Goal: Task Accomplishment & Management: Use online tool/utility

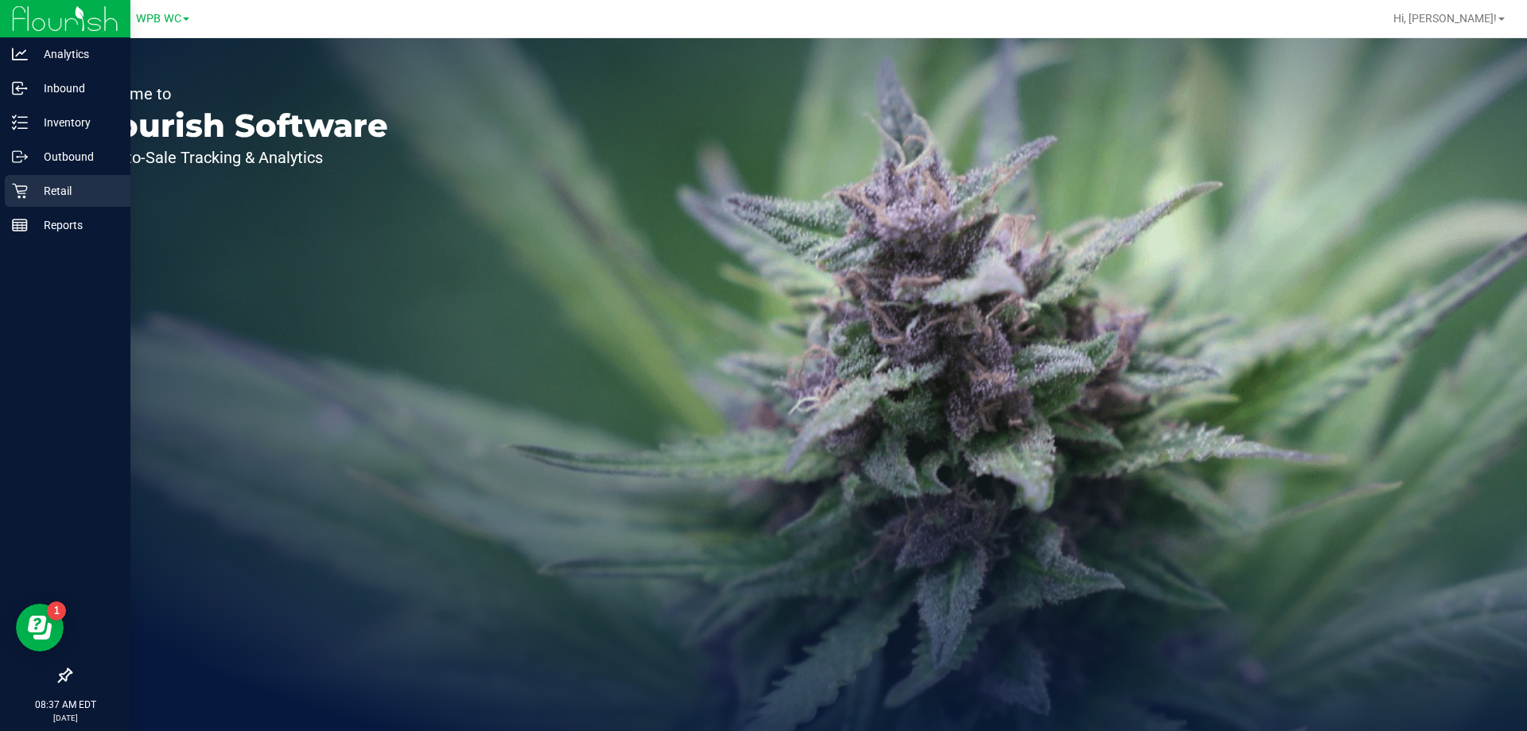
click at [26, 189] on icon at bounding box center [19, 191] width 15 height 15
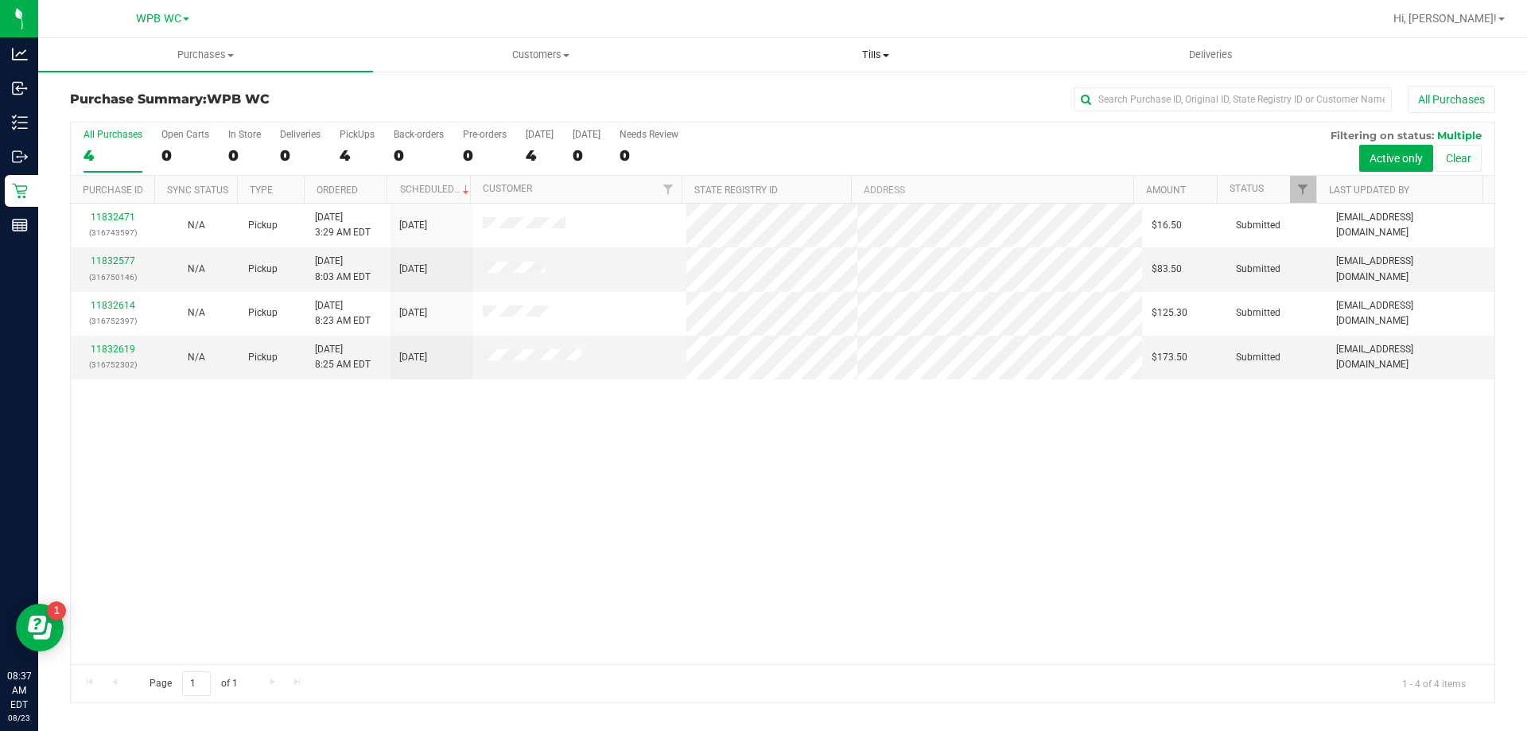
click at [881, 57] on span "Tills" at bounding box center [875, 55] width 333 height 14
click at [787, 100] on span "Manage tills" at bounding box center [761, 96] width 107 height 14
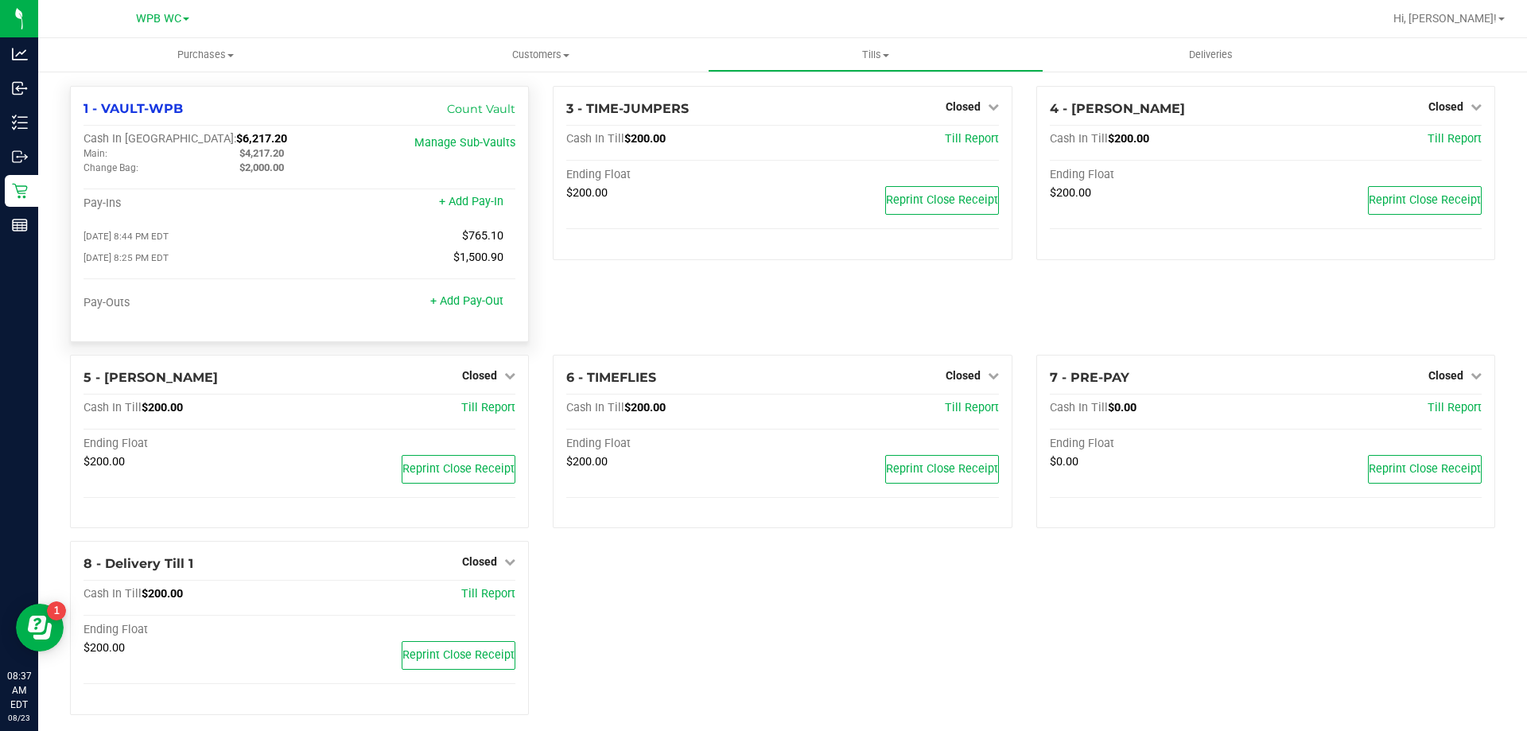
click at [510, 321] on div at bounding box center [300, 322] width 432 height 11
click at [504, 378] on icon at bounding box center [509, 375] width 11 height 11
click at [502, 410] on div "Open Till" at bounding box center [480, 408] width 118 height 20
click at [489, 412] on link "Open Till" at bounding box center [479, 408] width 42 height 13
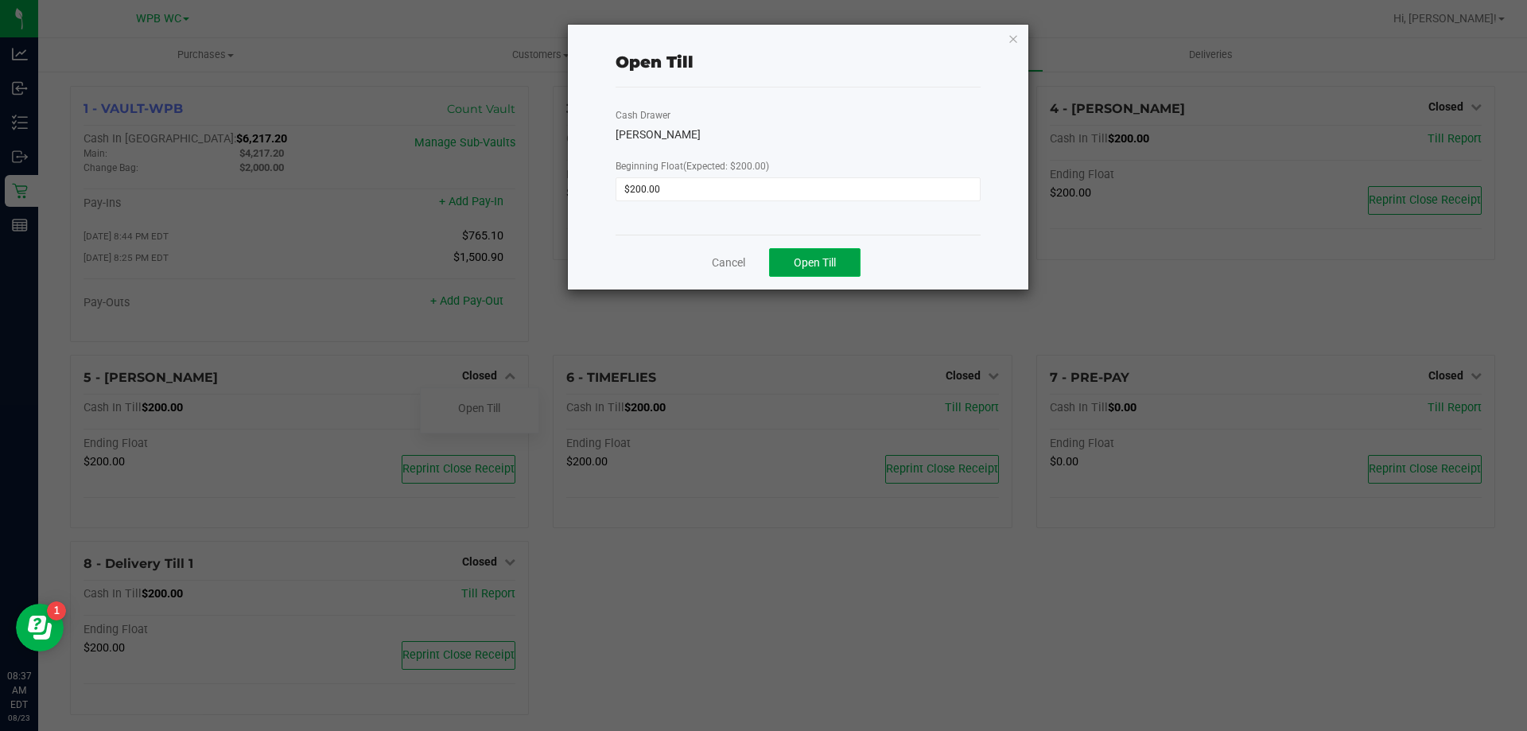
click at [817, 267] on span "Open Till" at bounding box center [815, 262] width 42 height 13
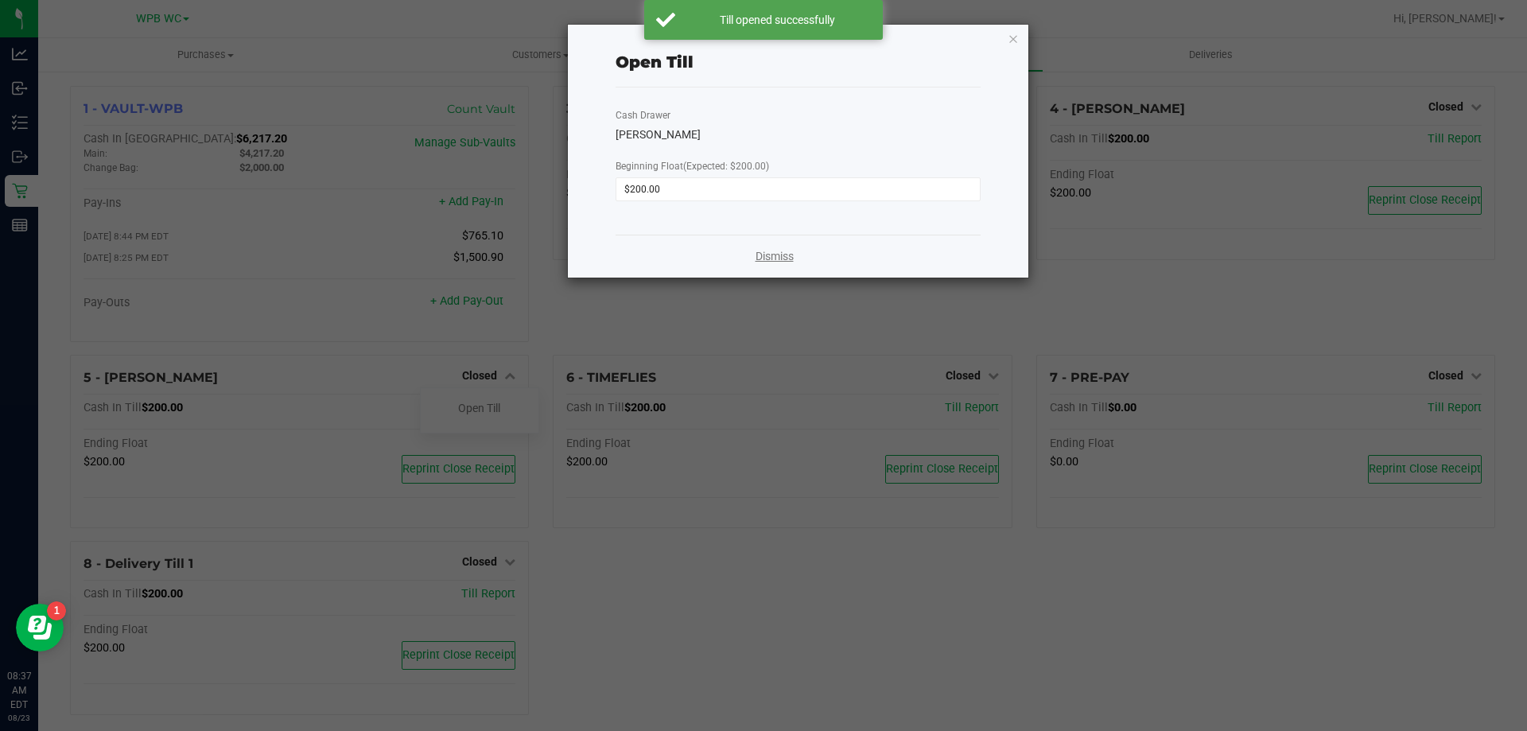
click at [766, 259] on link "Dismiss" at bounding box center [775, 256] width 38 height 17
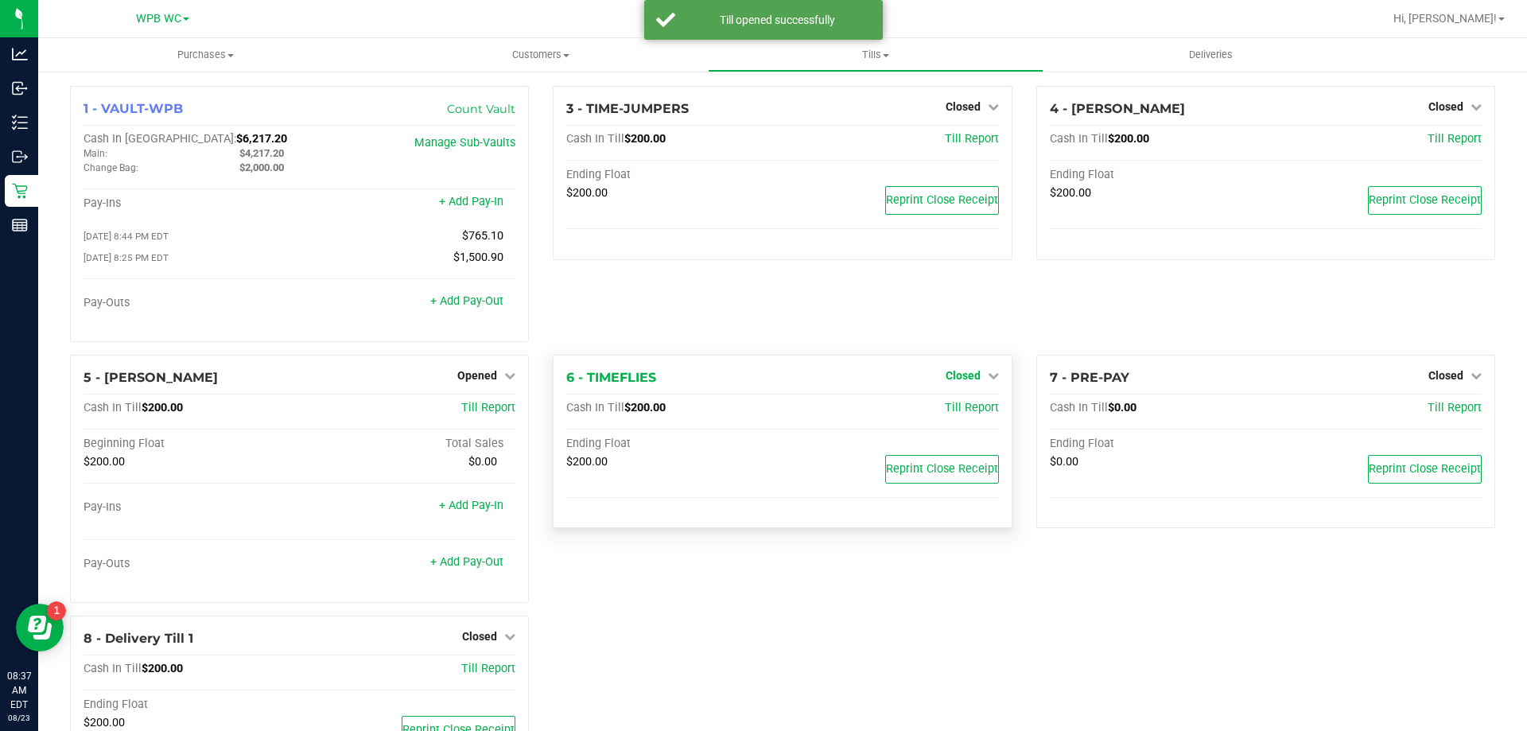
click at [988, 379] on icon at bounding box center [993, 375] width 11 height 11
click at [964, 414] on link "Open Till" at bounding box center [963, 408] width 42 height 13
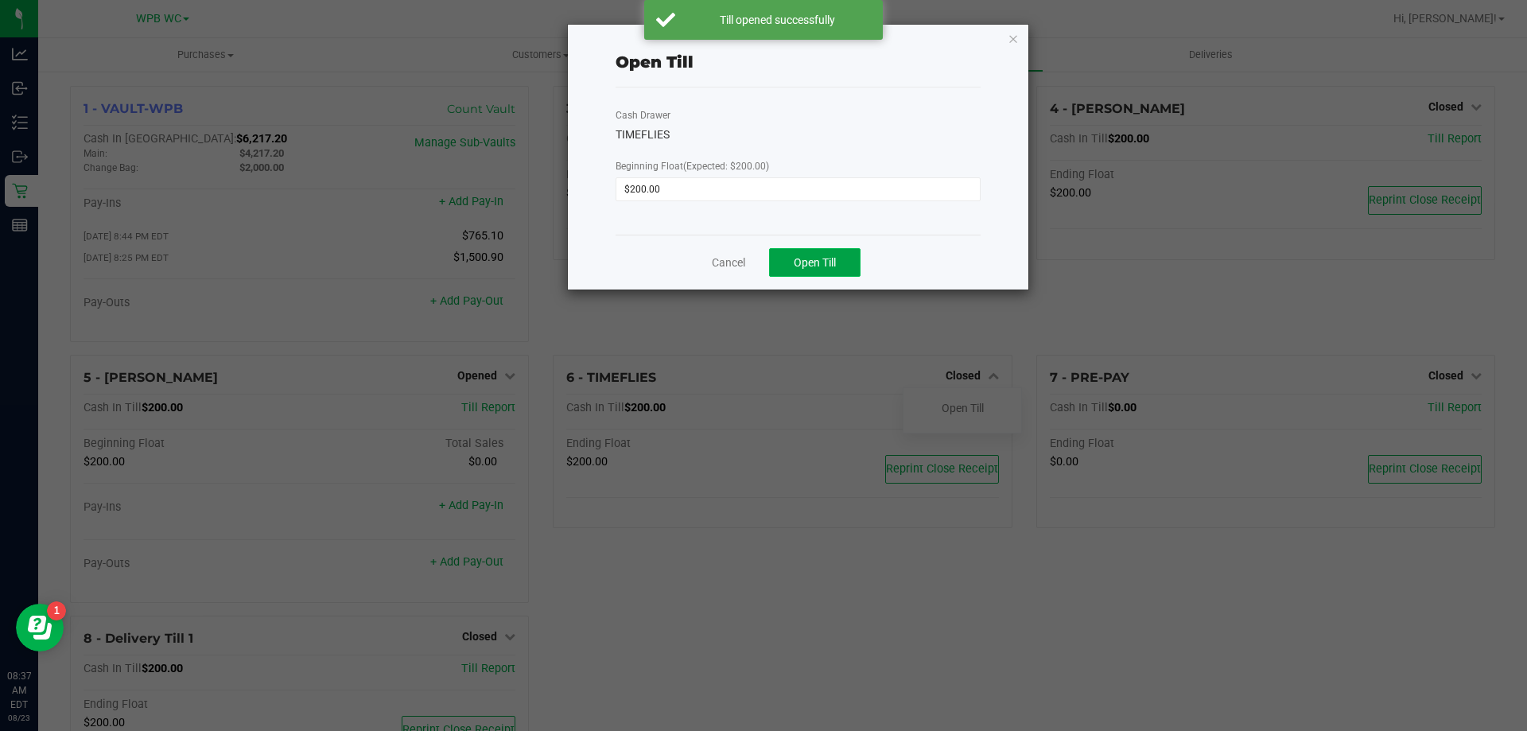
click at [821, 263] on span "Open Till" at bounding box center [815, 262] width 42 height 13
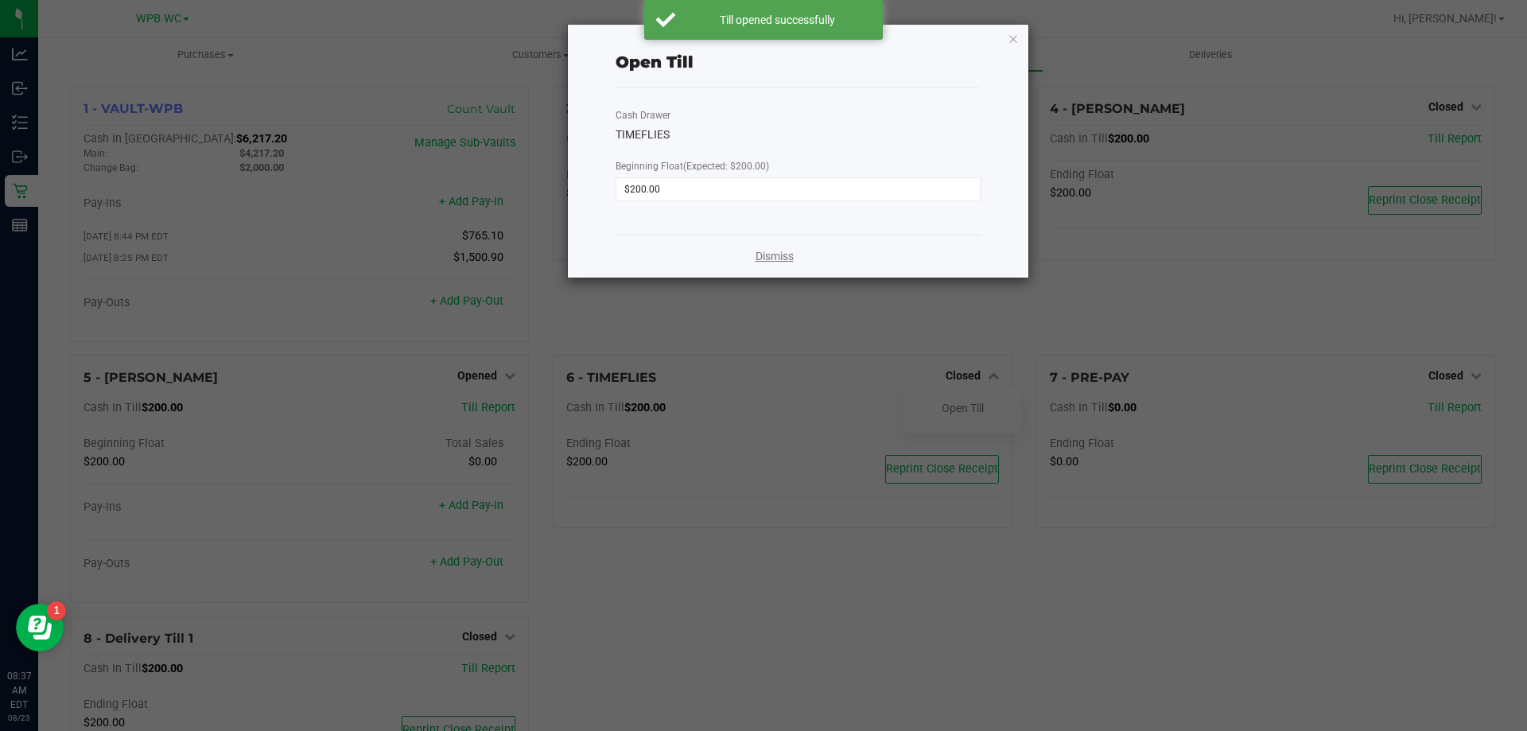
click at [789, 259] on link "Dismiss" at bounding box center [775, 256] width 38 height 17
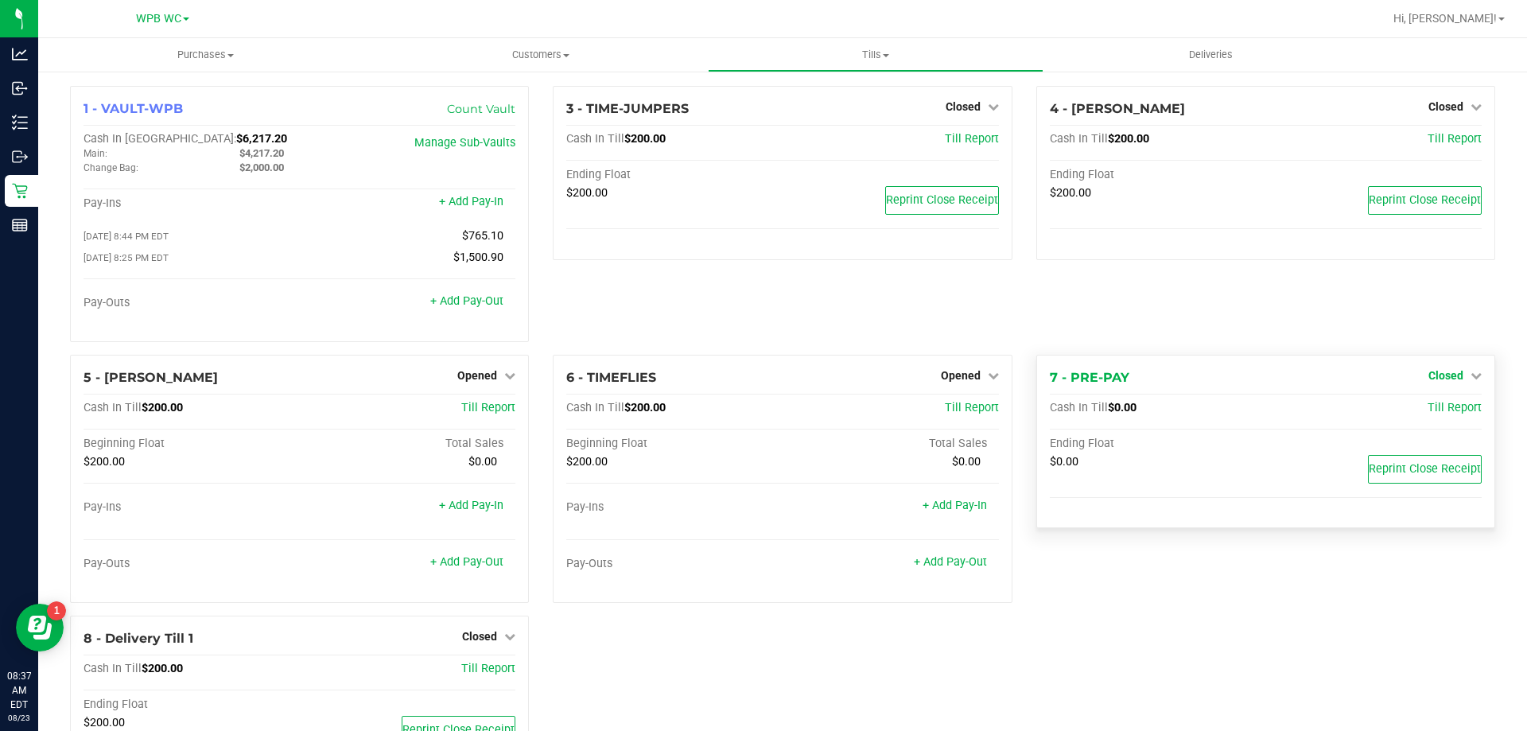
click at [1471, 381] on icon at bounding box center [1476, 375] width 11 height 11
click at [1441, 414] on link "Open Till" at bounding box center [1446, 408] width 42 height 13
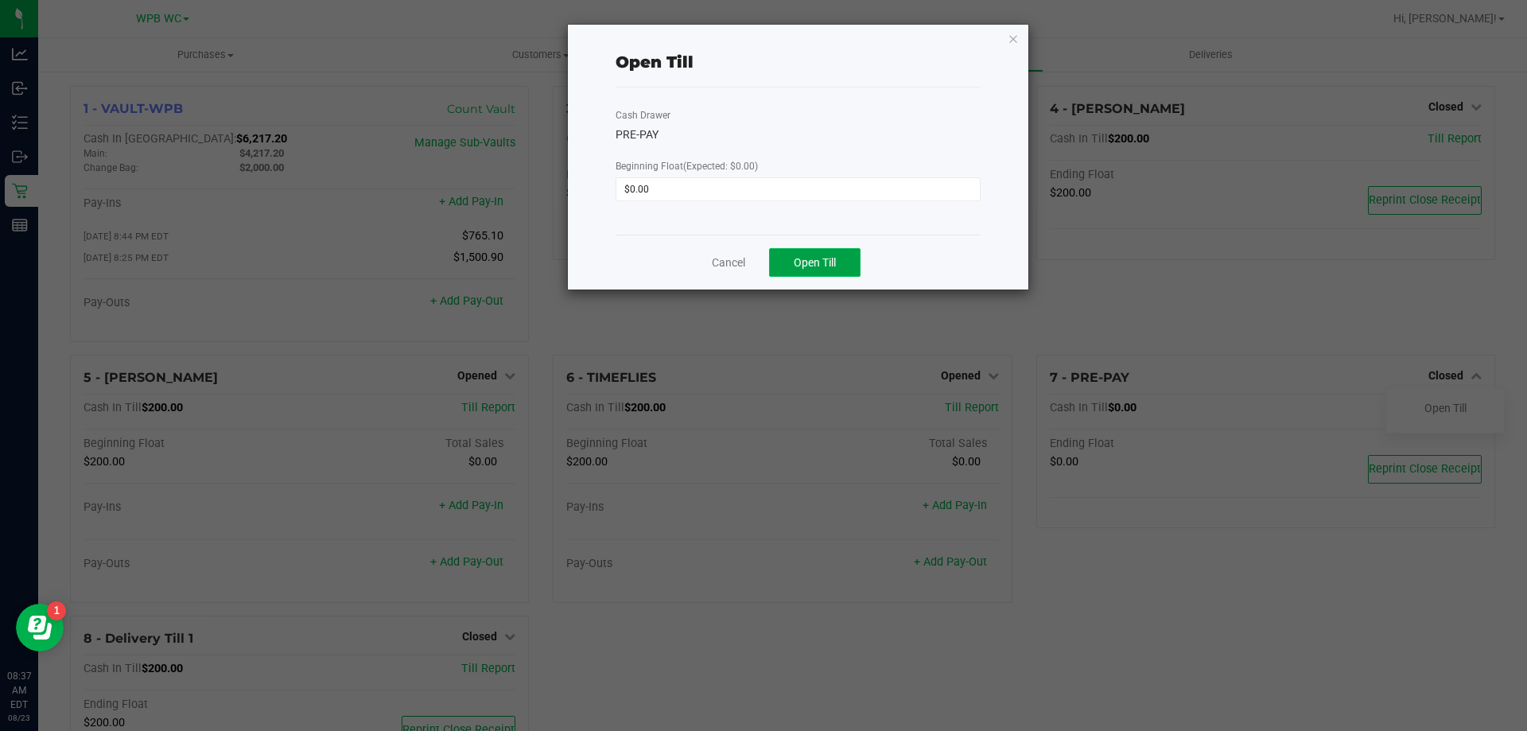
click at [791, 249] on button "Open Till" at bounding box center [814, 262] width 91 height 29
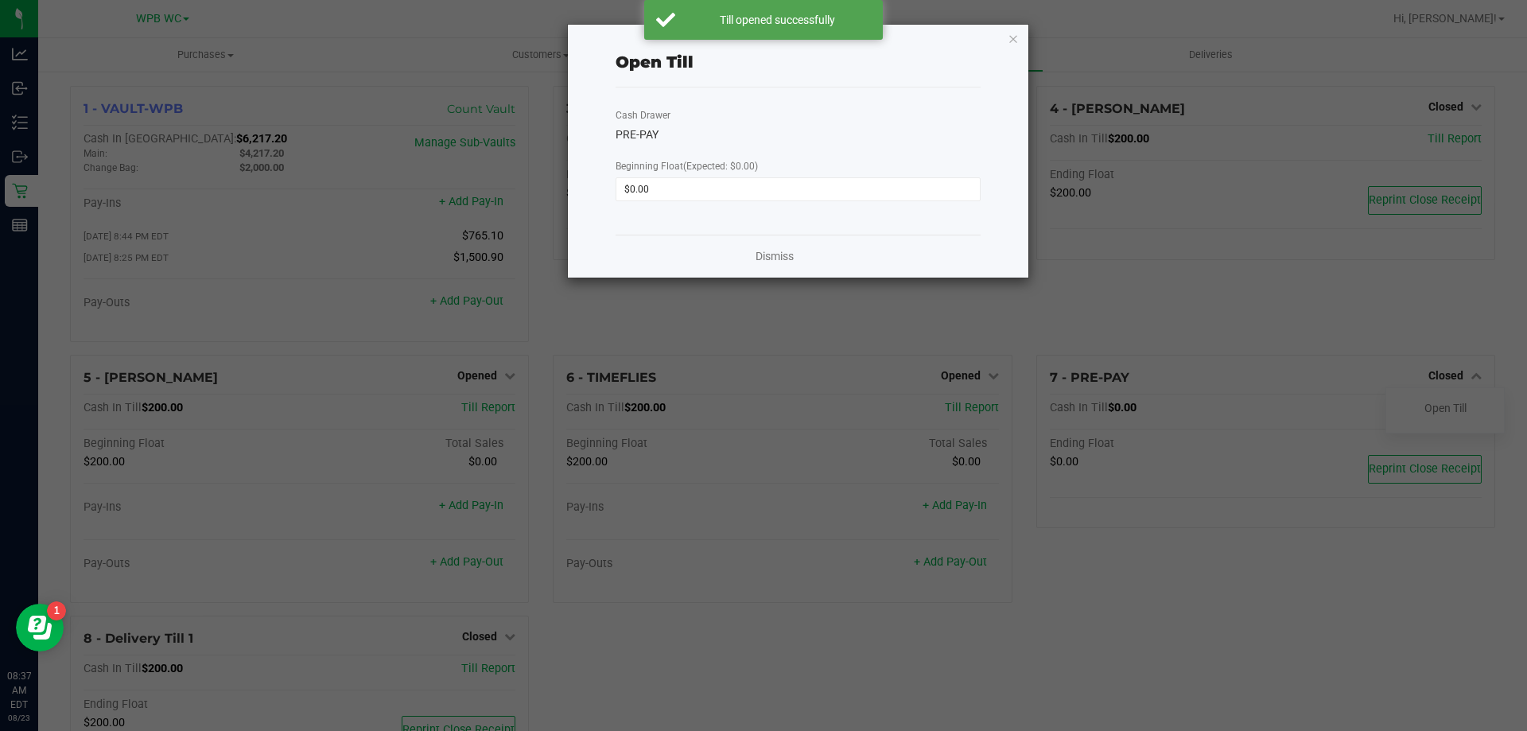
click at [795, 258] on div "Dismiss" at bounding box center [798, 256] width 365 height 43
click at [791, 256] on link "Dismiss" at bounding box center [775, 256] width 38 height 17
